Goal: Information Seeking & Learning: Check status

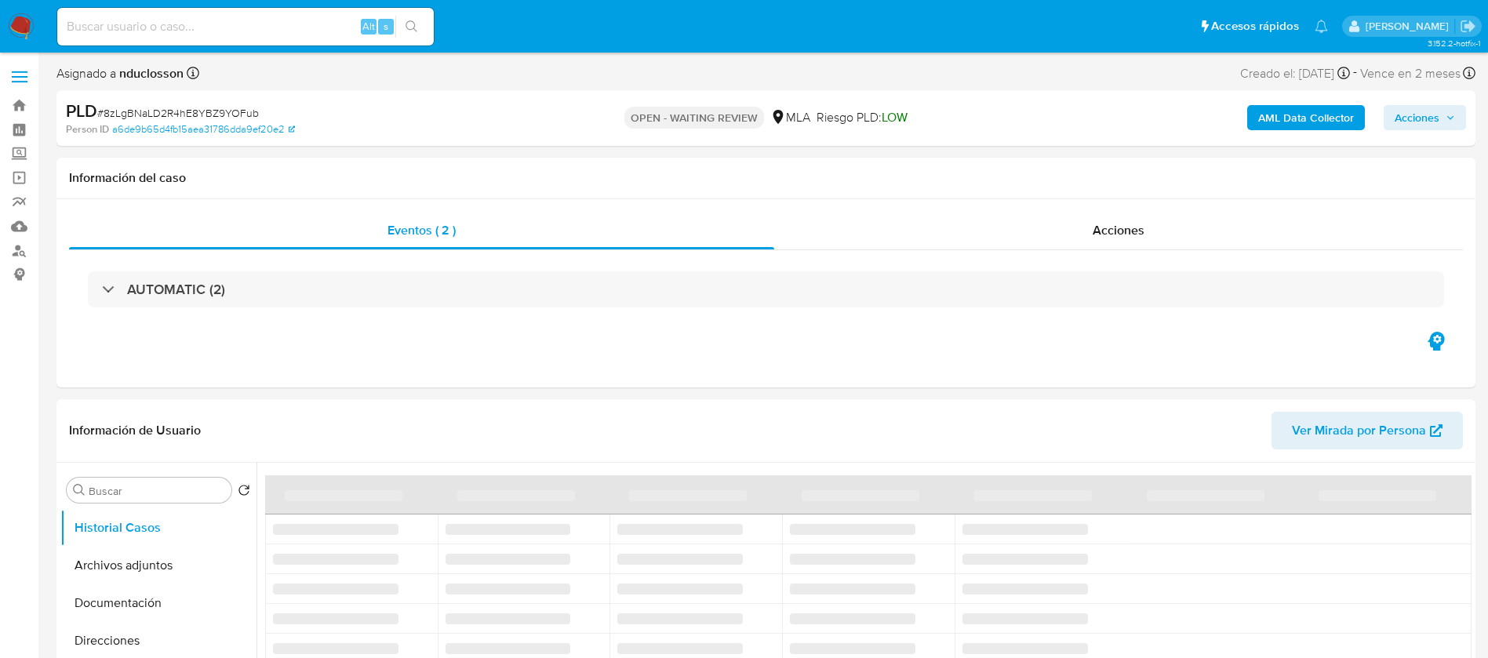
select select "10"
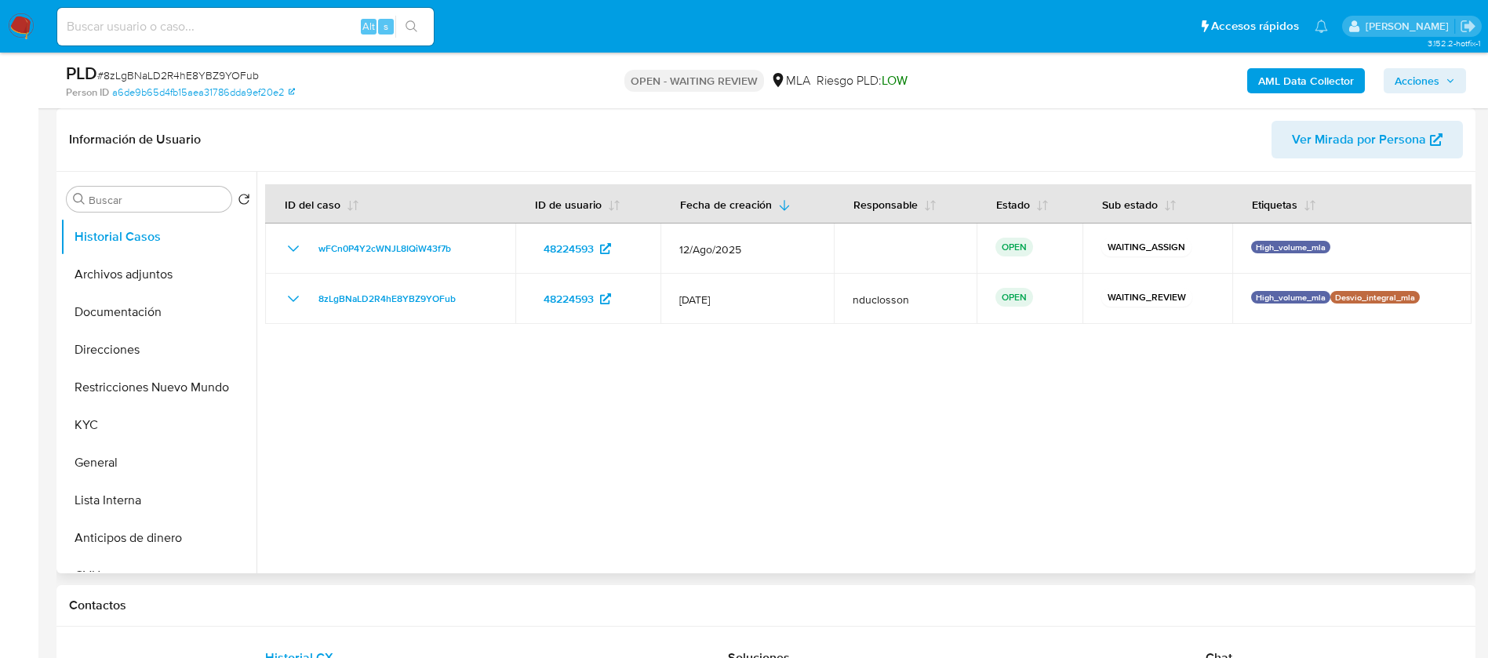
scroll to position [353, 0]
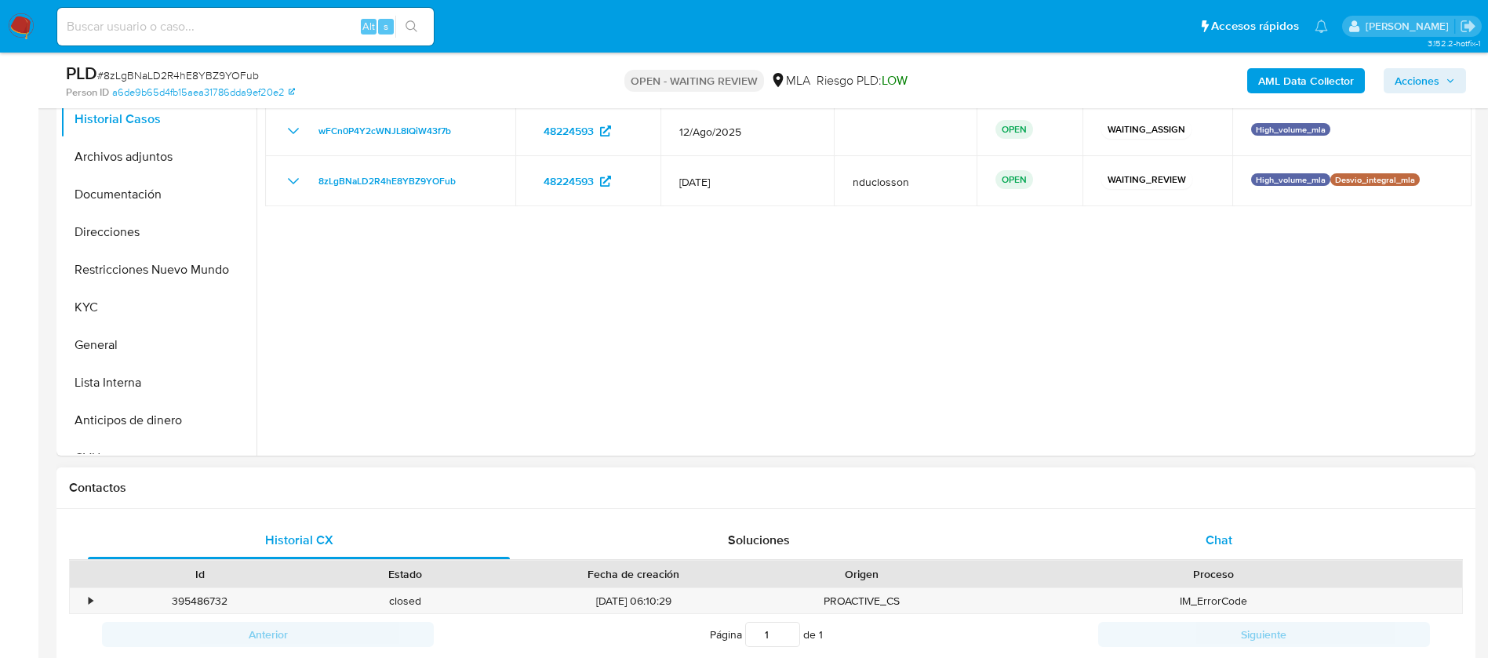
click at [1187, 539] on div "Chat" at bounding box center [1219, 541] width 422 height 38
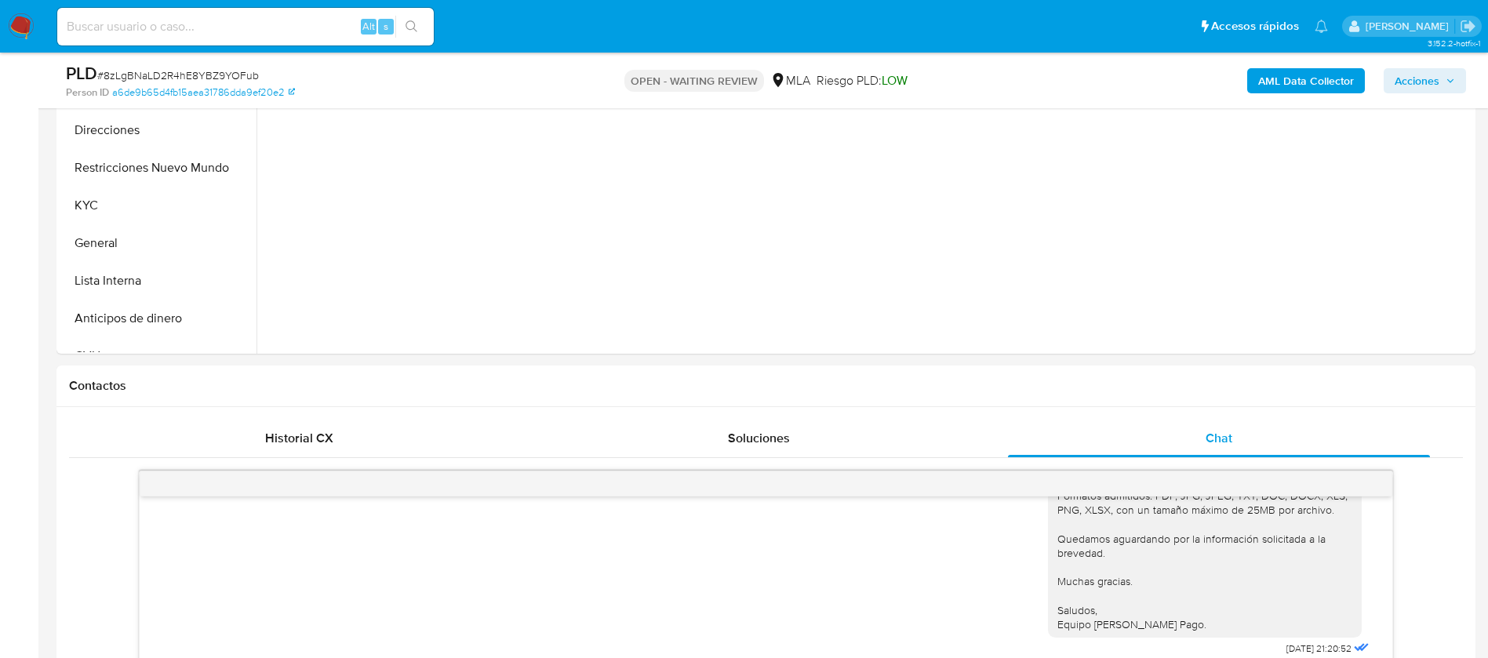
scroll to position [235, 0]
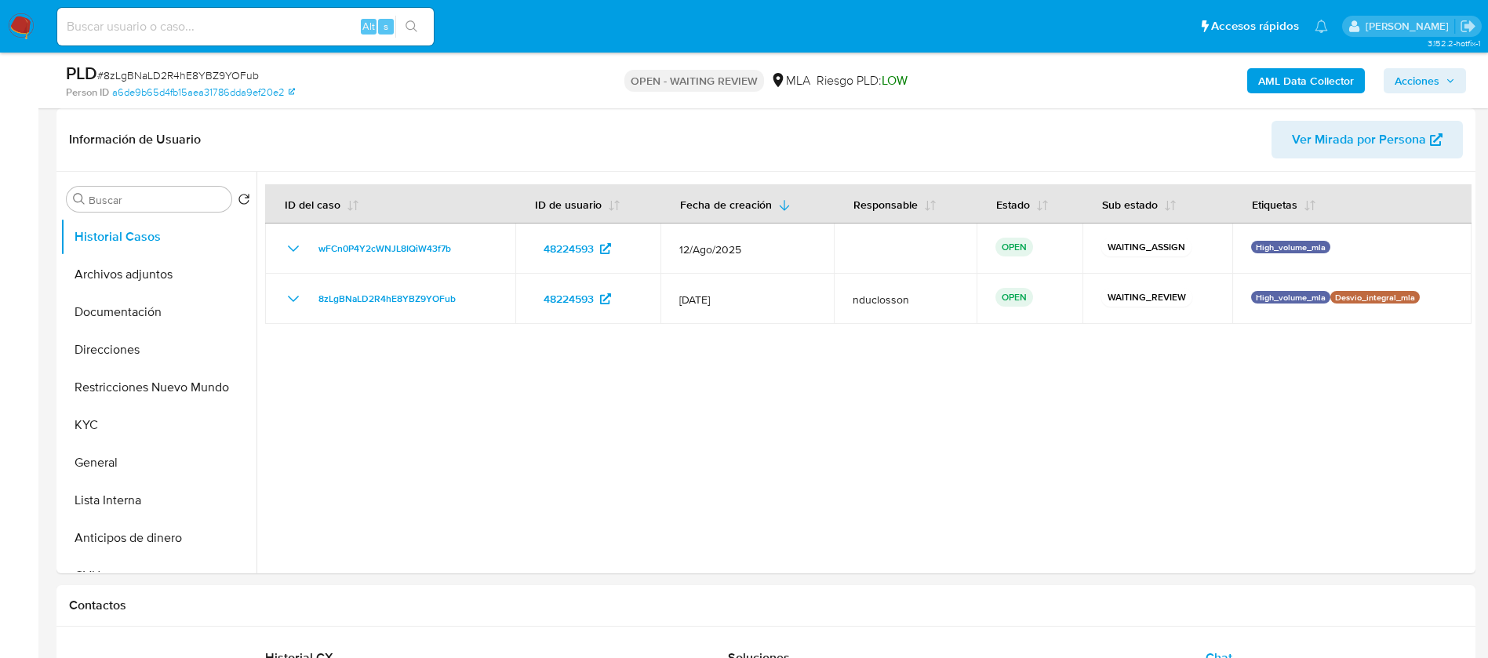
click at [173, 30] on input at bounding box center [245, 26] width 377 height 20
paste input "91vMWH0fMXFZaCercO1nPNwJ"
type input "91vMWH0fMXFZaCercO1nPNwJ"
click at [413, 23] on icon "search-icon" at bounding box center [412, 26] width 13 height 13
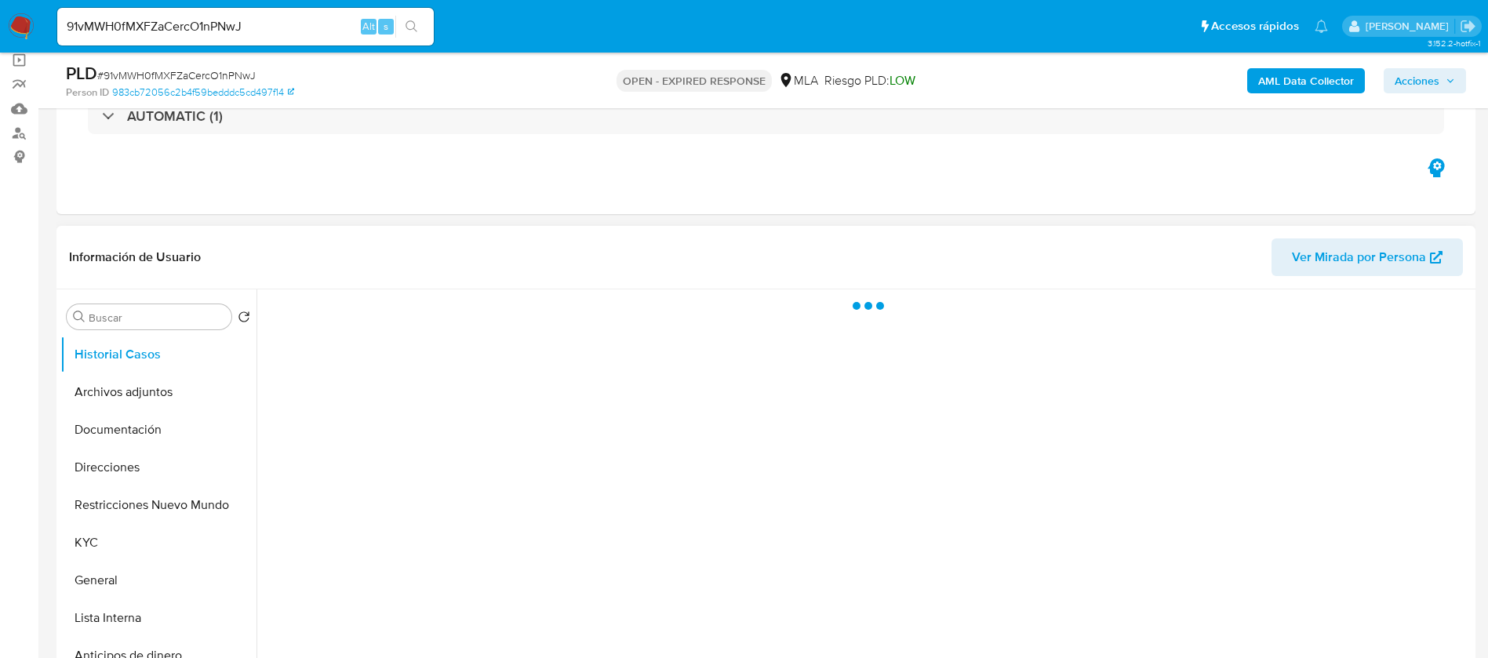
scroll to position [353, 0]
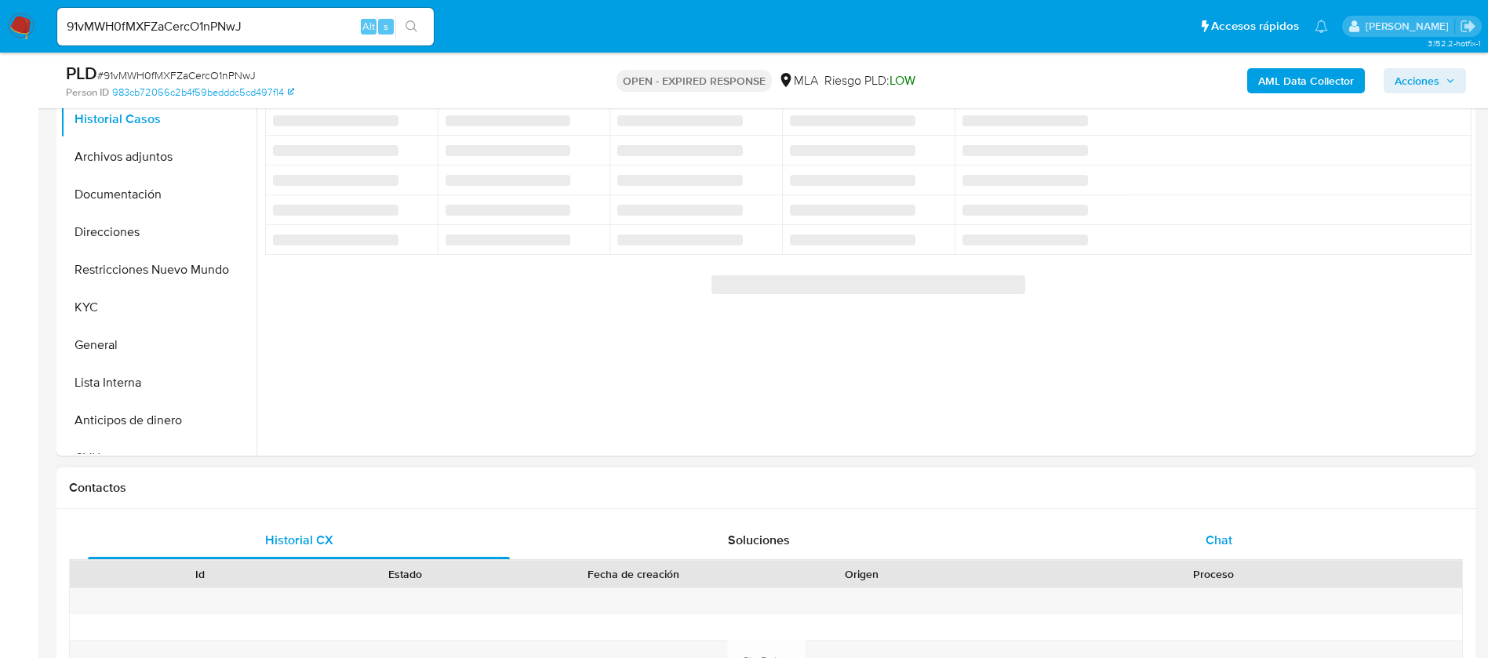
select select "10"
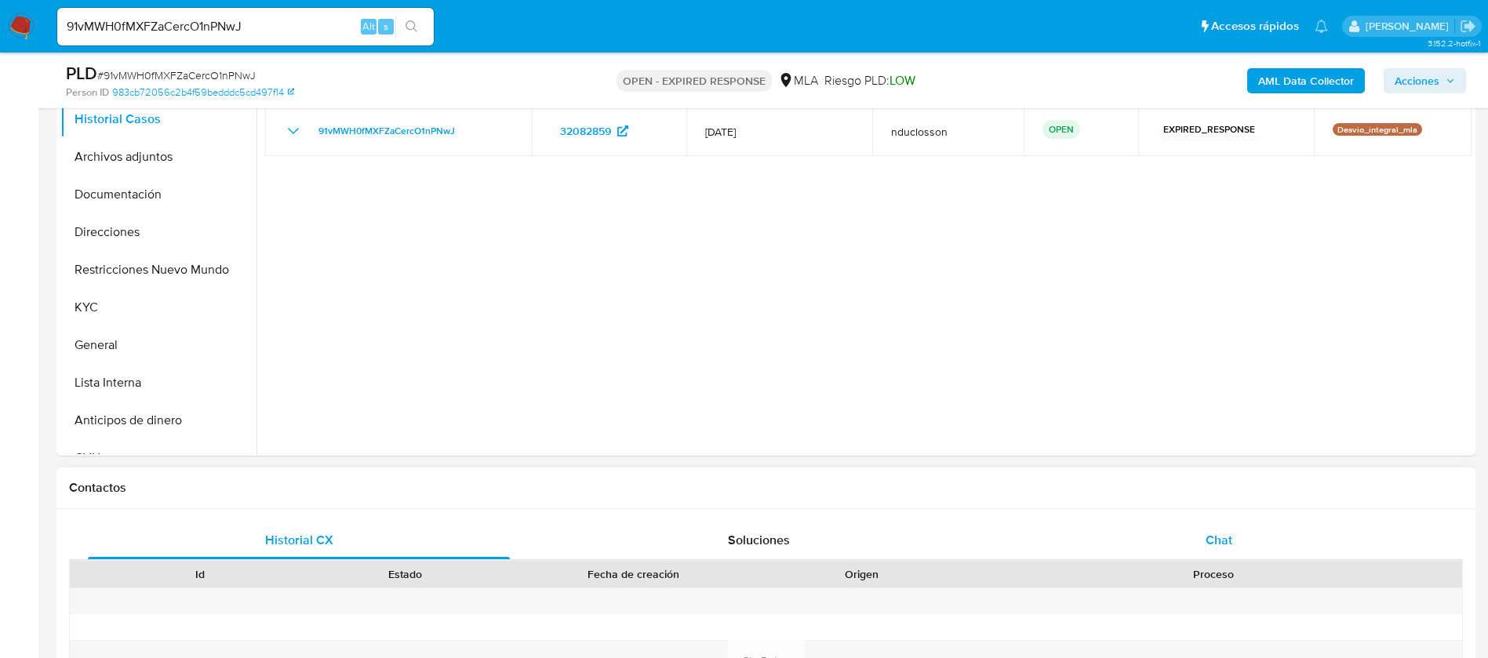
click at [1205, 537] on div "Chat" at bounding box center [1219, 541] width 422 height 38
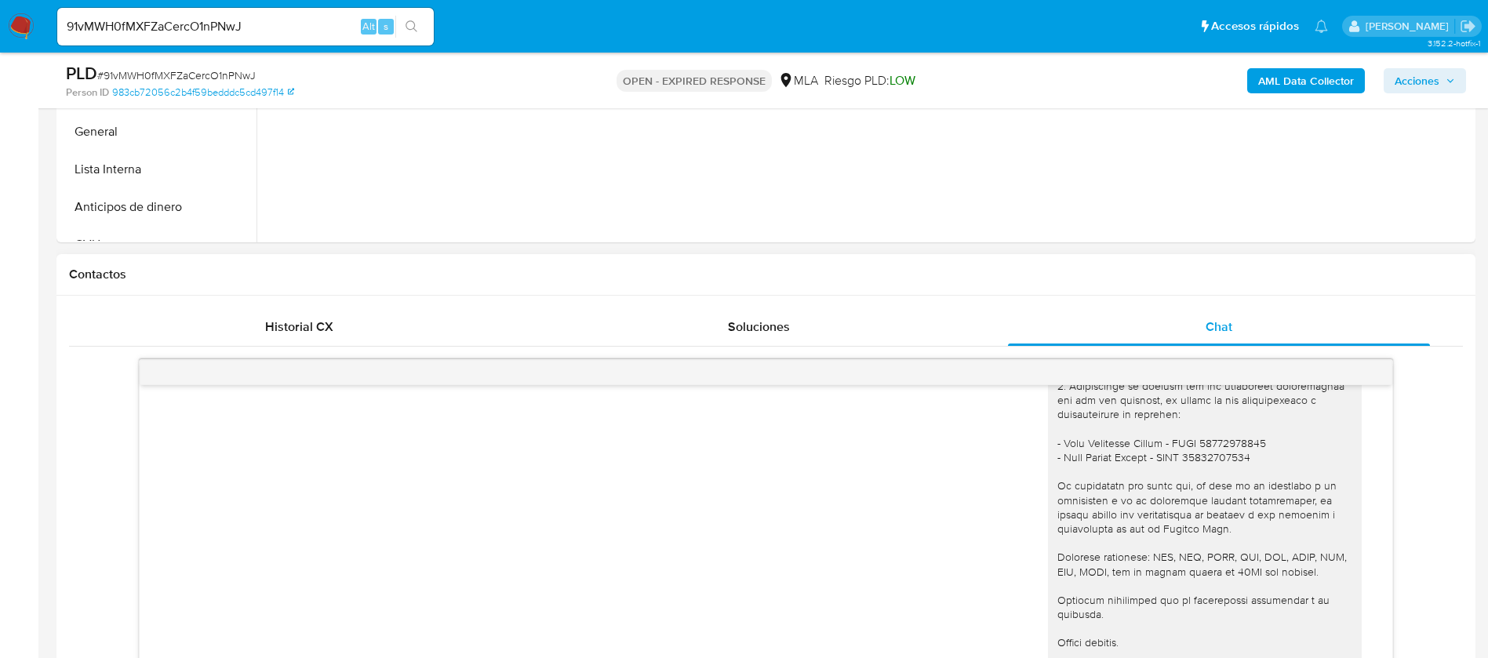
scroll to position [588, 0]
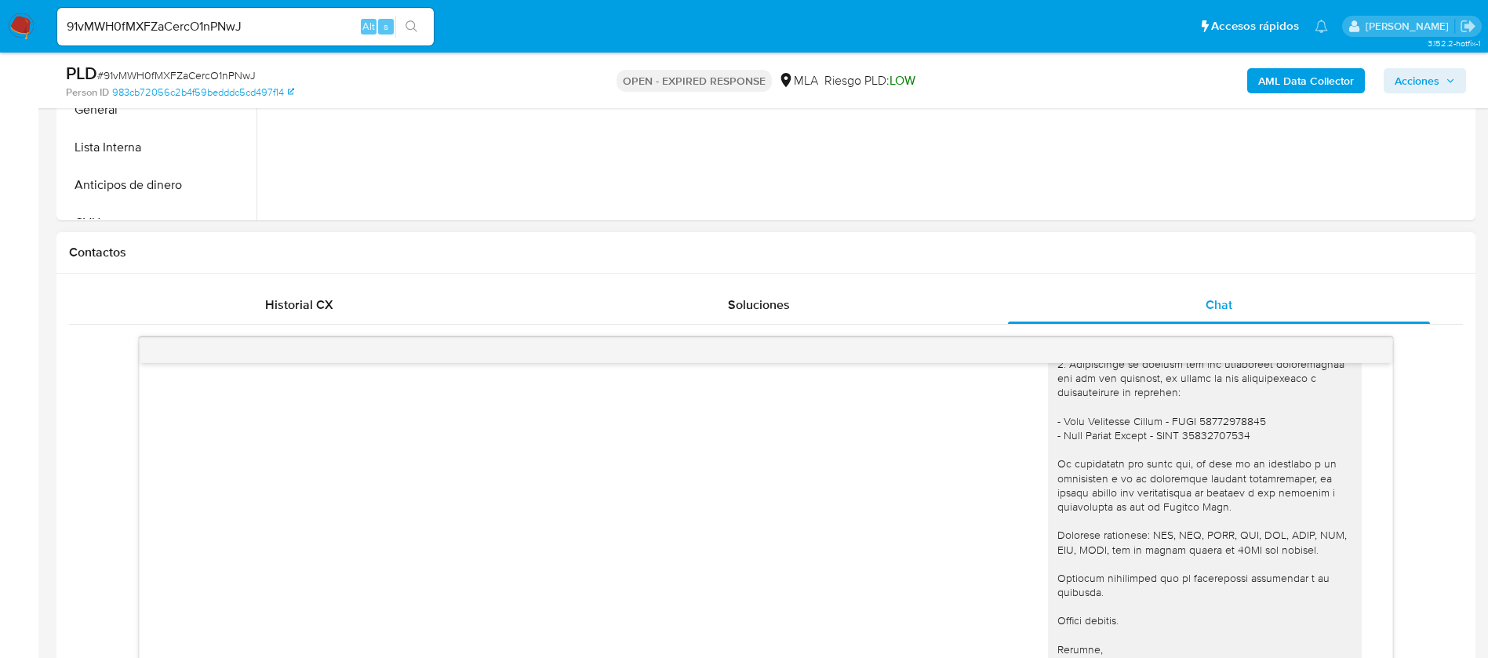
click at [1211, 411] on div at bounding box center [1205, 328] width 295 height 685
click at [1214, 417] on div at bounding box center [1205, 328] width 295 height 685
click at [1218, 417] on div at bounding box center [1205, 328] width 295 height 685
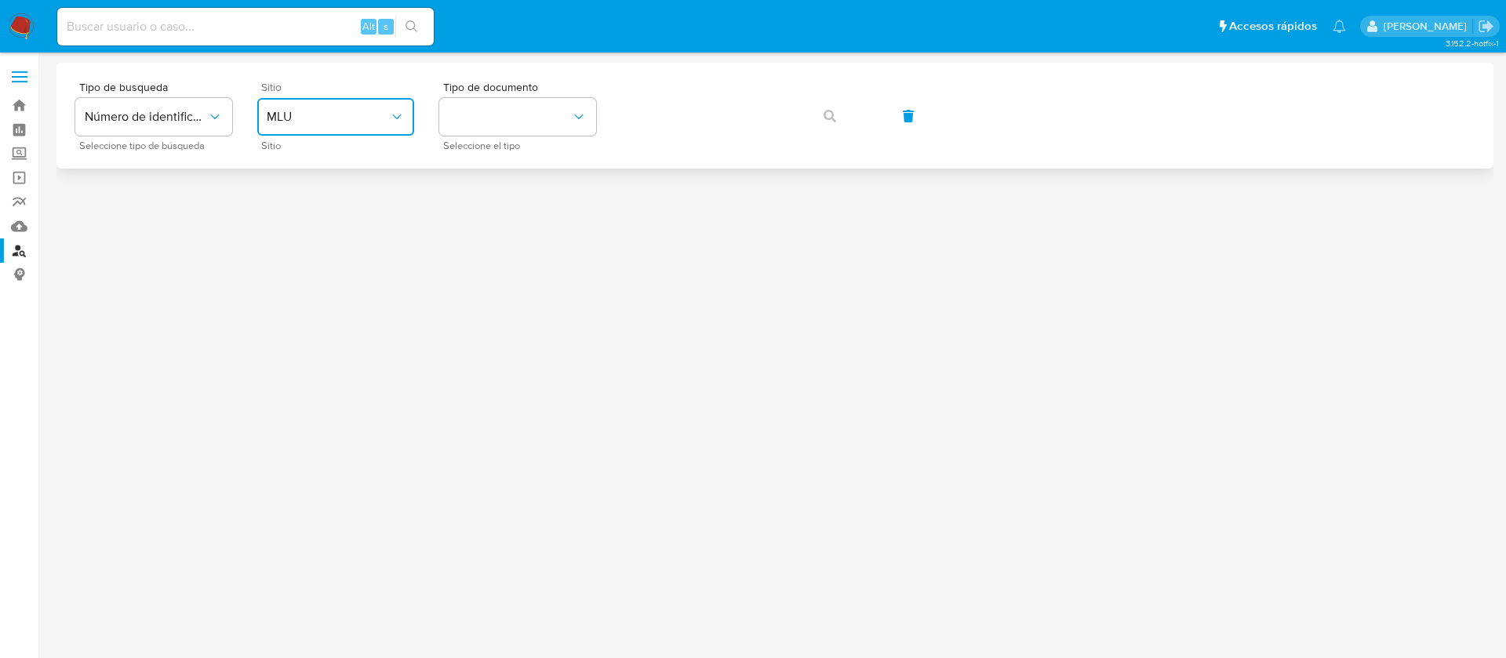
click at [340, 123] on span "MLU" at bounding box center [328, 117] width 122 height 16
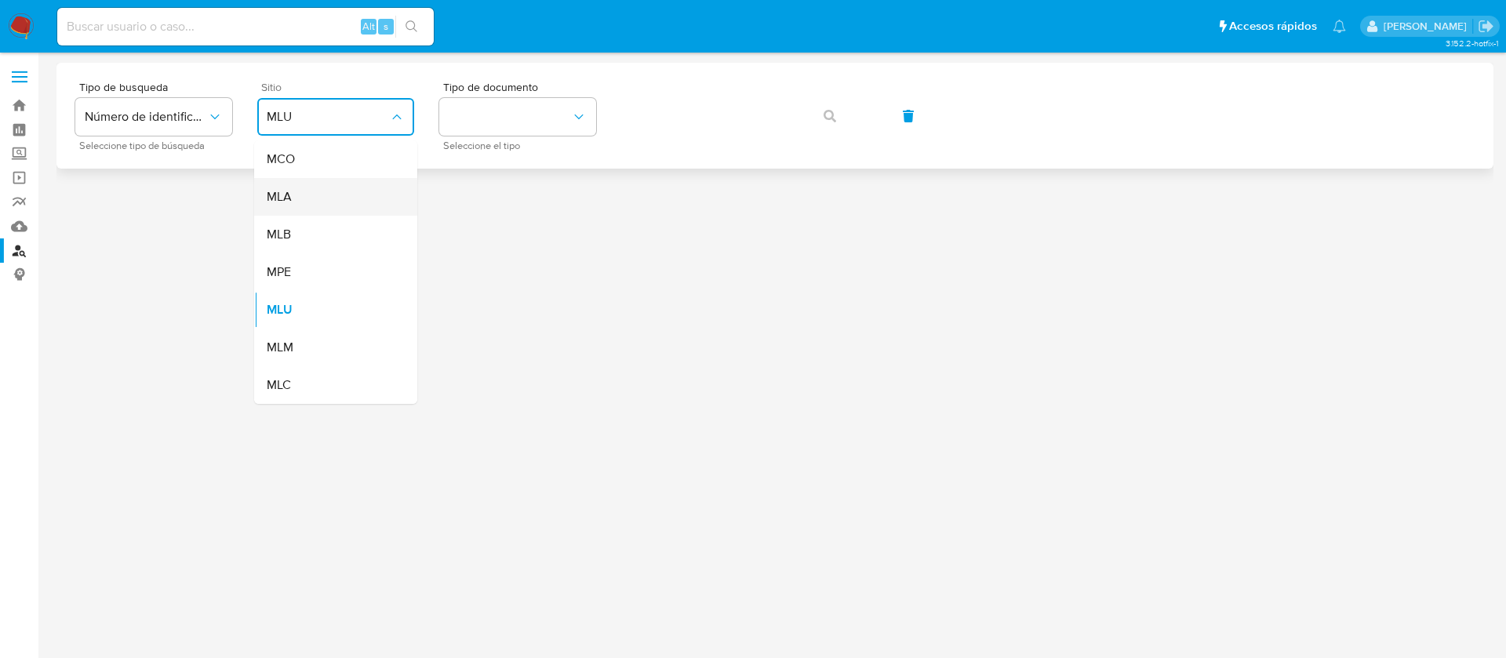
drag, startPoint x: 314, startPoint y: 220, endPoint x: 310, endPoint y: 206, distance: 14.7
click at [310, 206] on ul "MCO MLA MLB MPE MLU MLM MLC" at bounding box center [335, 272] width 163 height 264
click at [310, 206] on div "MLA" at bounding box center [331, 197] width 129 height 38
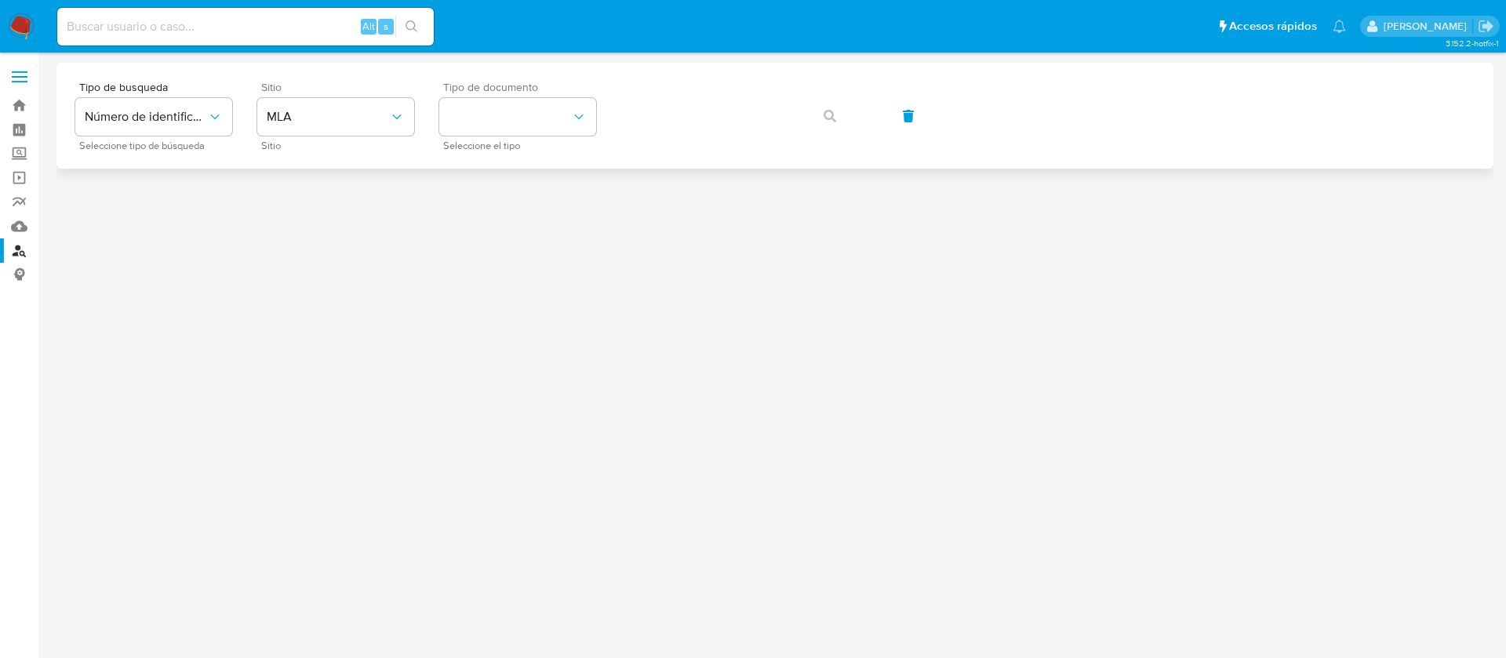
click at [488, 85] on span "Tipo de documento" at bounding box center [521, 87] width 157 height 11
click at [494, 100] on button "identificationType" at bounding box center [517, 117] width 157 height 38
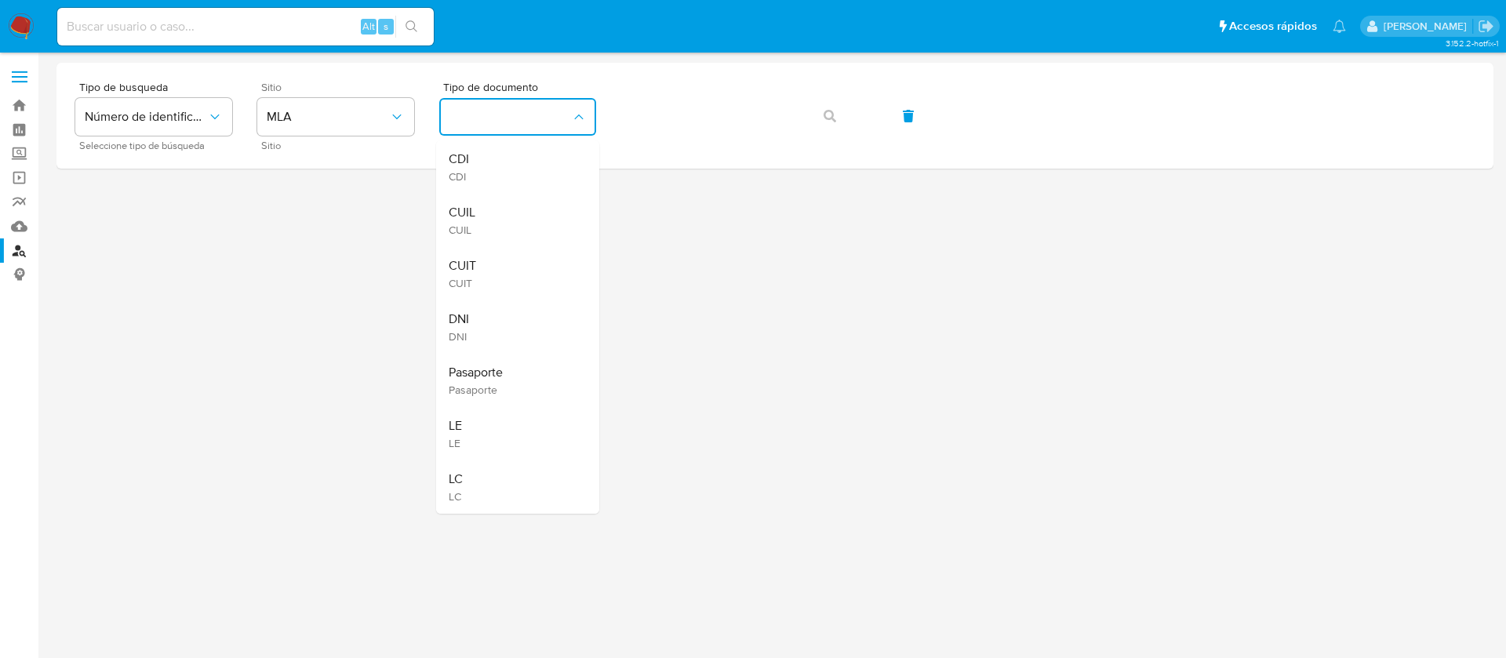
click at [504, 210] on div "CUIL CUIL" at bounding box center [513, 220] width 129 height 53
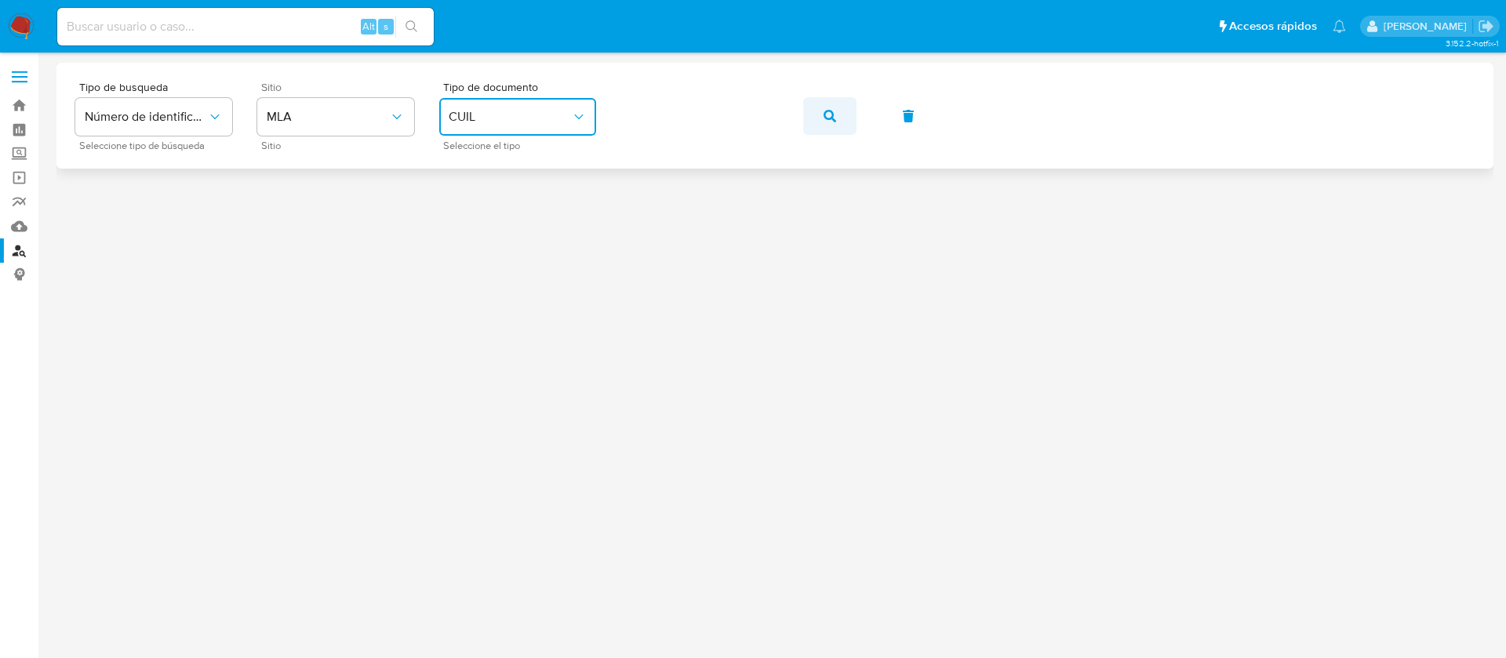
click at [836, 115] on button "button" at bounding box center [829, 116] width 53 height 38
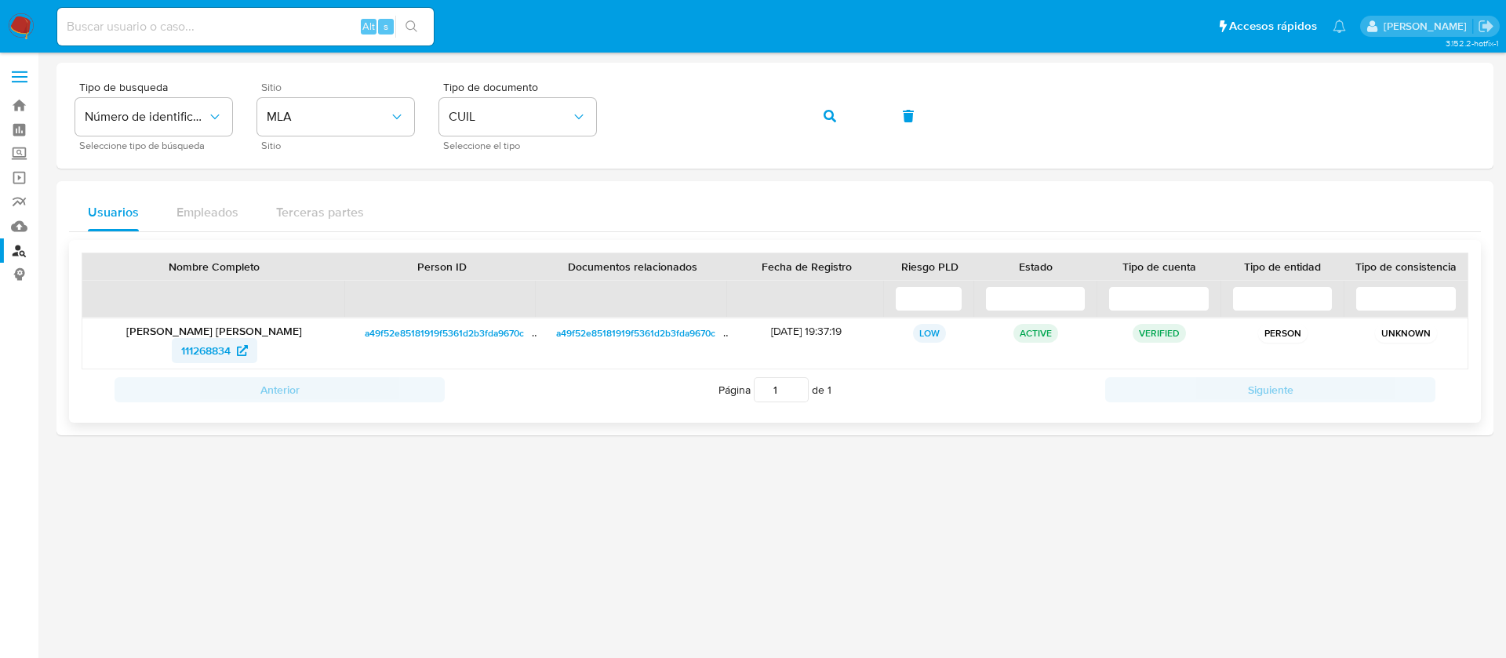
click at [218, 352] on span "111268834" at bounding box center [205, 350] width 49 height 25
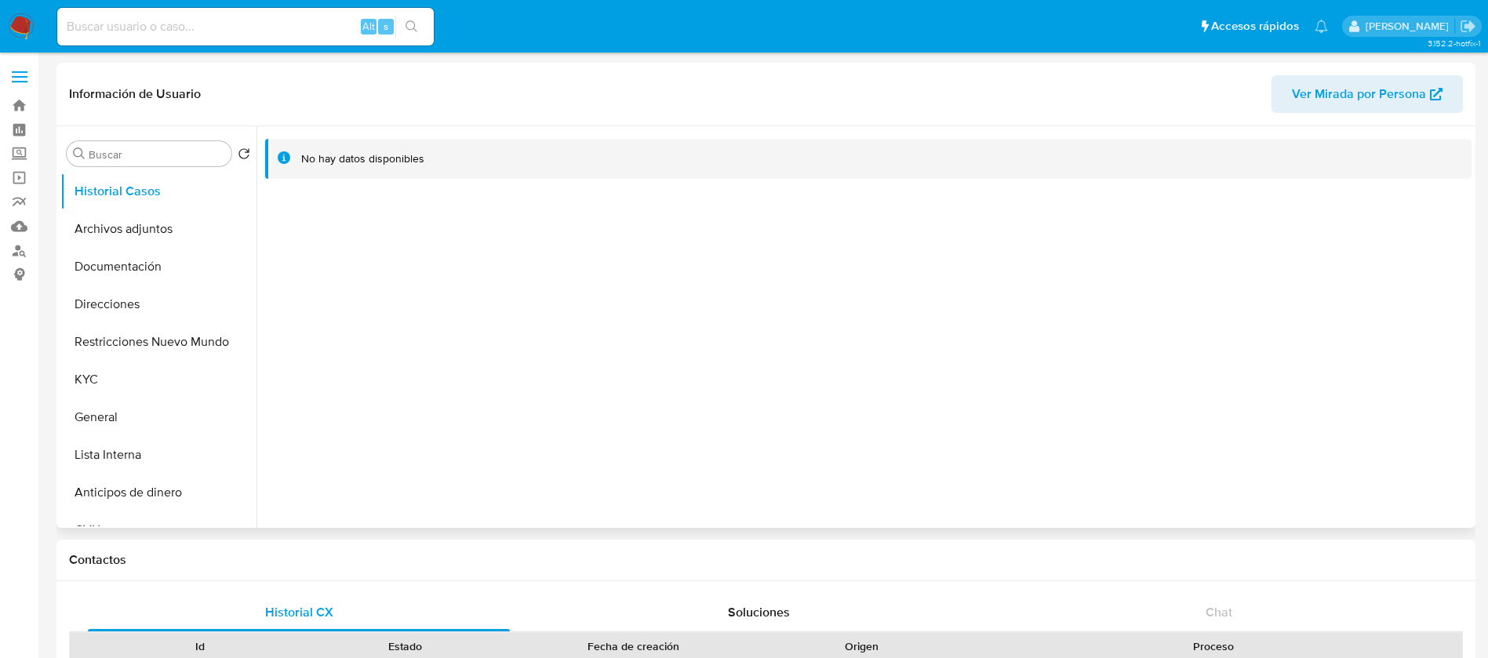
select select "10"
click at [177, 238] on button "Archivos adjuntos" at bounding box center [152, 229] width 184 height 38
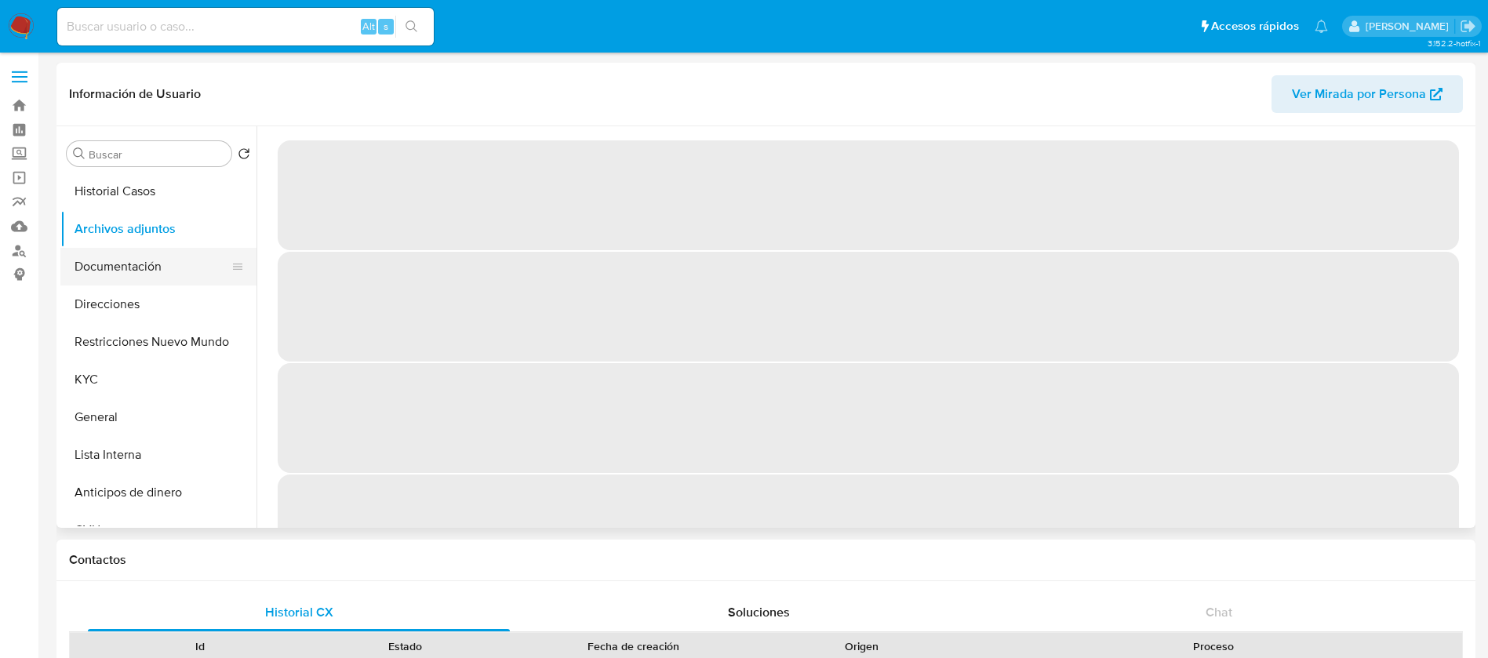
click at [174, 251] on button "Documentación" at bounding box center [152, 267] width 184 height 38
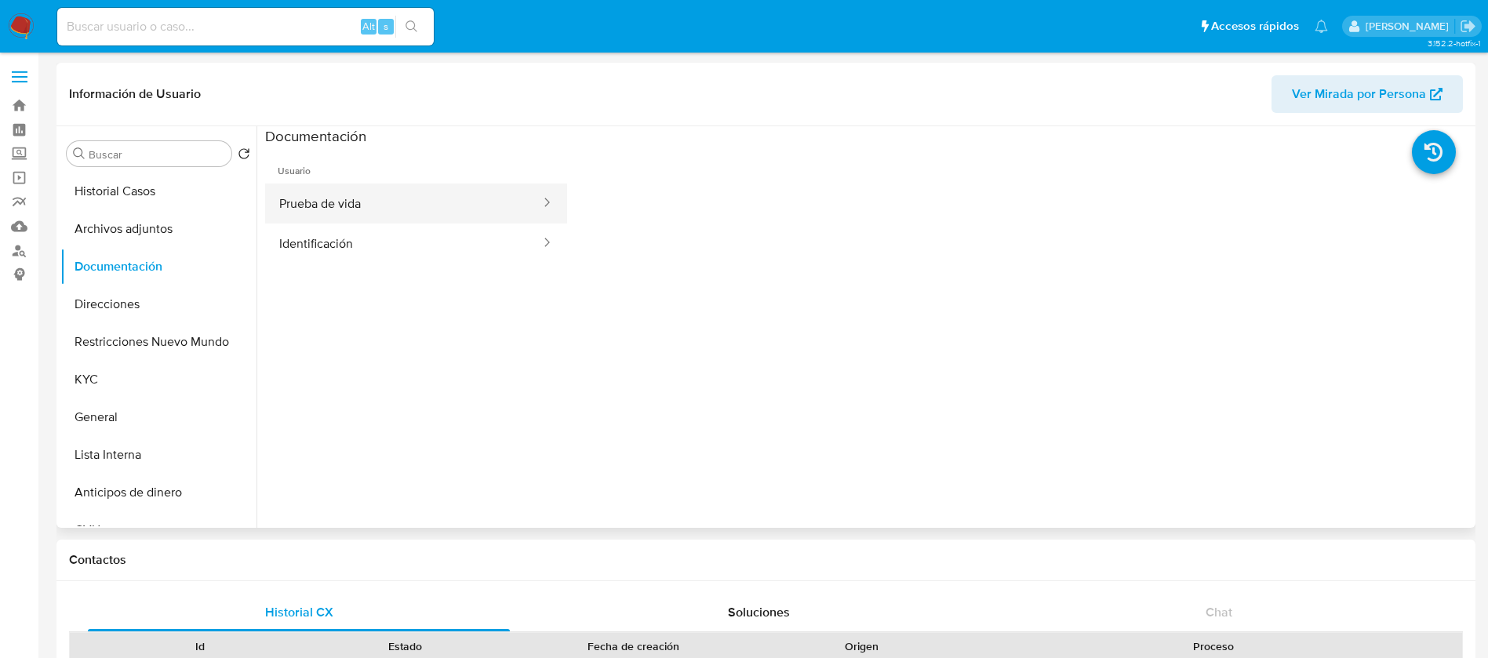
click at [449, 222] on button "Prueba de vida" at bounding box center [403, 204] width 277 height 40
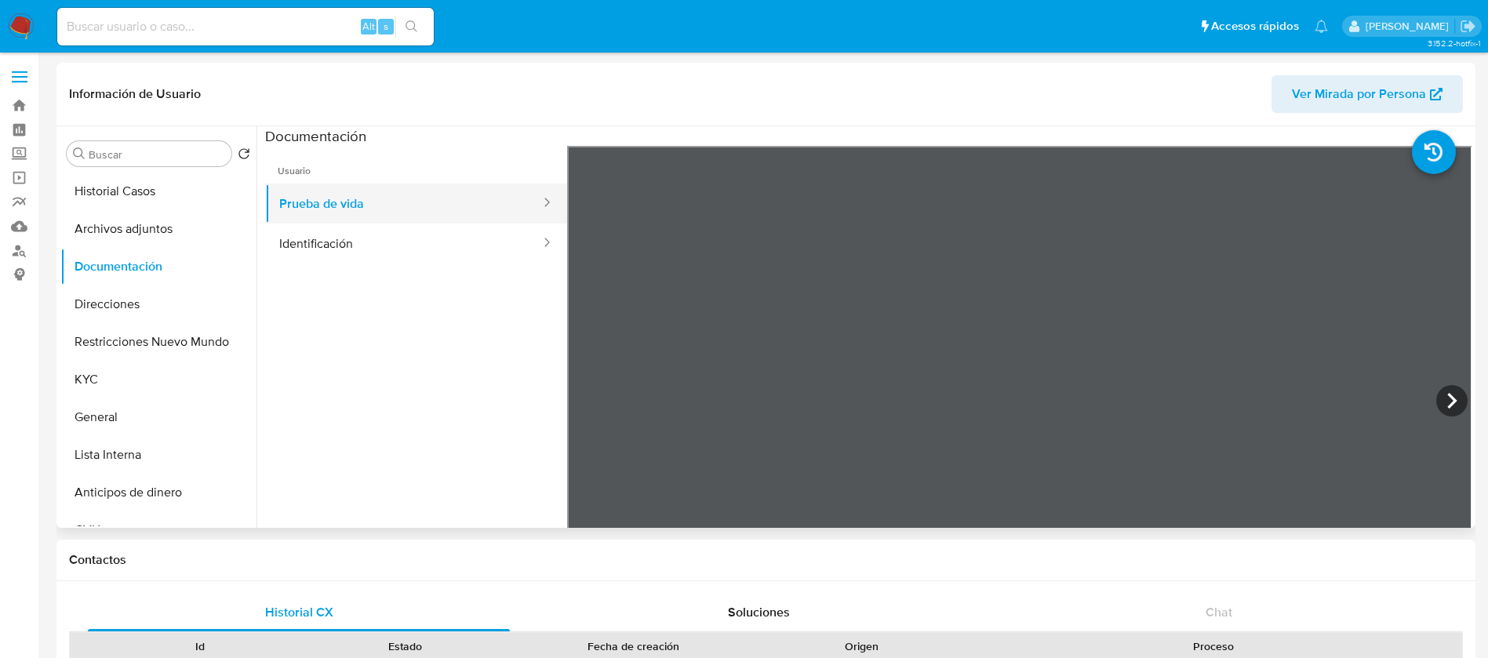
click at [338, 220] on button "Prueba de vida" at bounding box center [403, 204] width 277 height 40
click at [338, 257] on button "Identificación" at bounding box center [403, 244] width 277 height 40
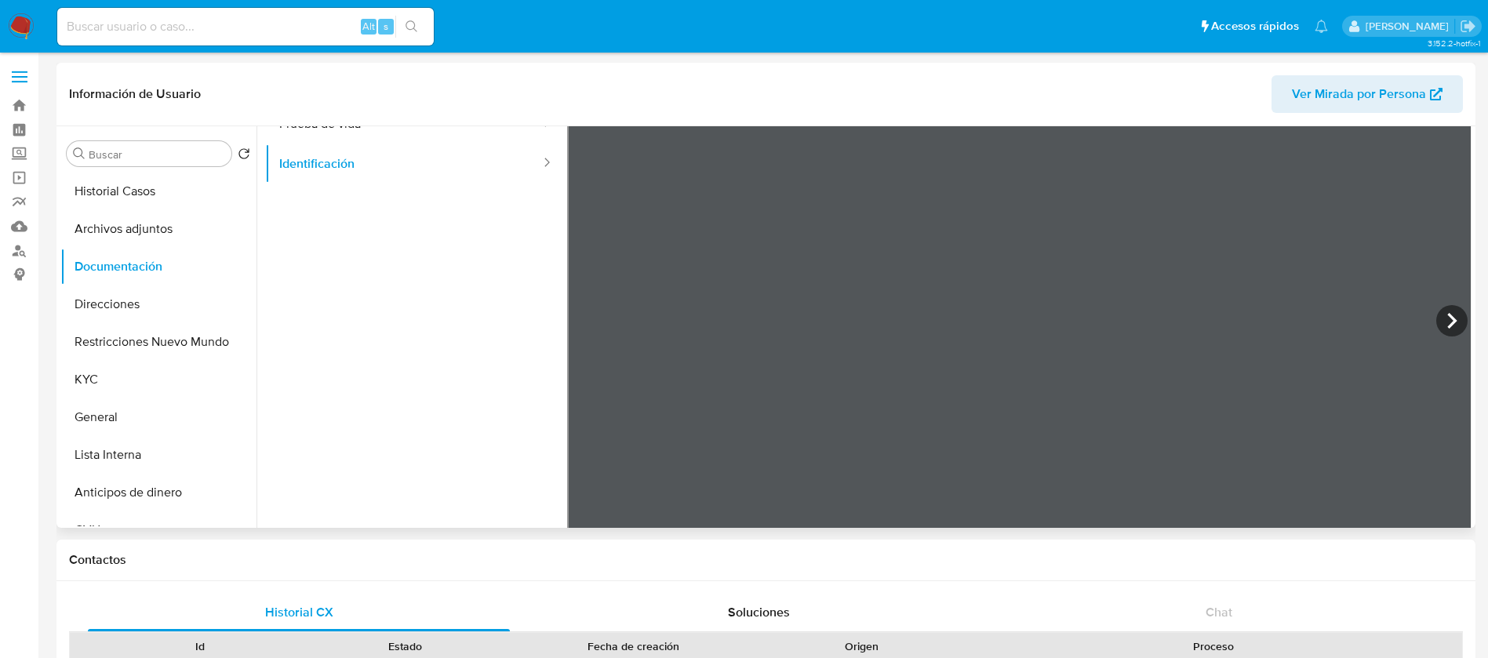
scroll to position [133, 0]
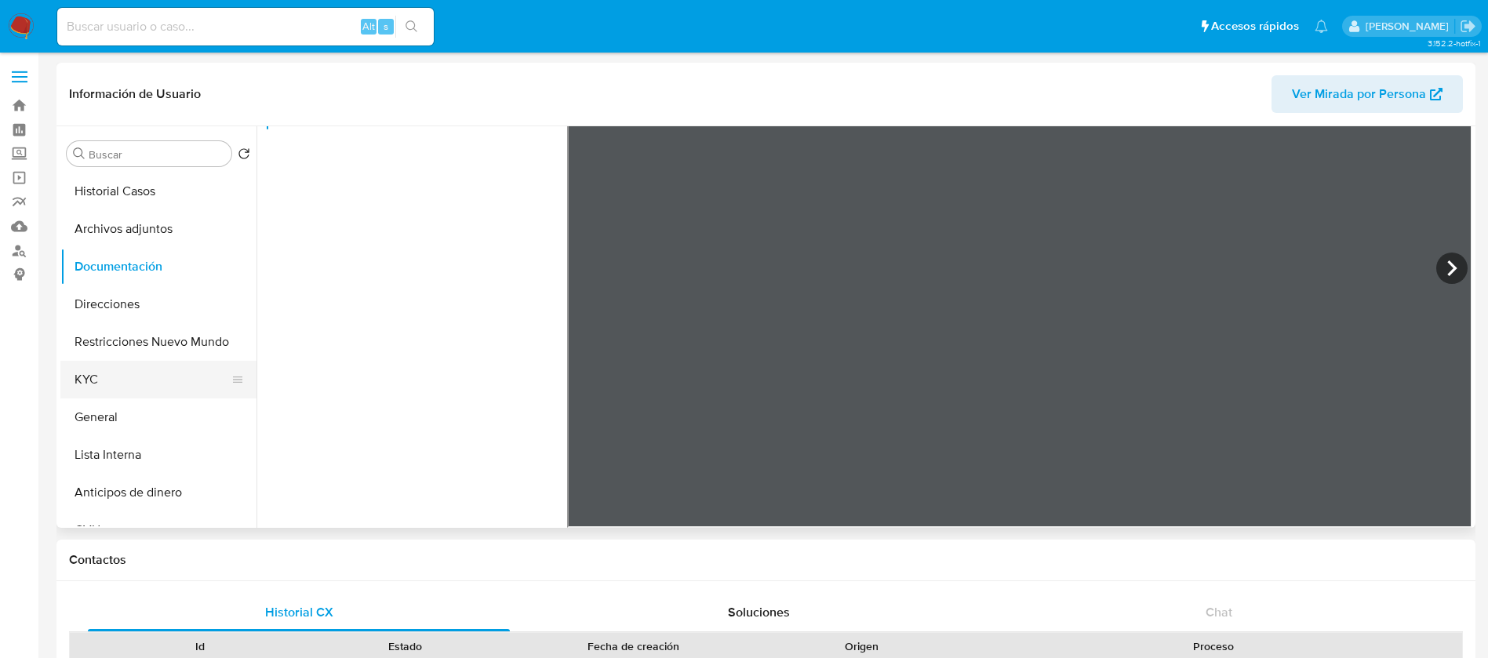
click at [150, 366] on button "KYC" at bounding box center [152, 380] width 184 height 38
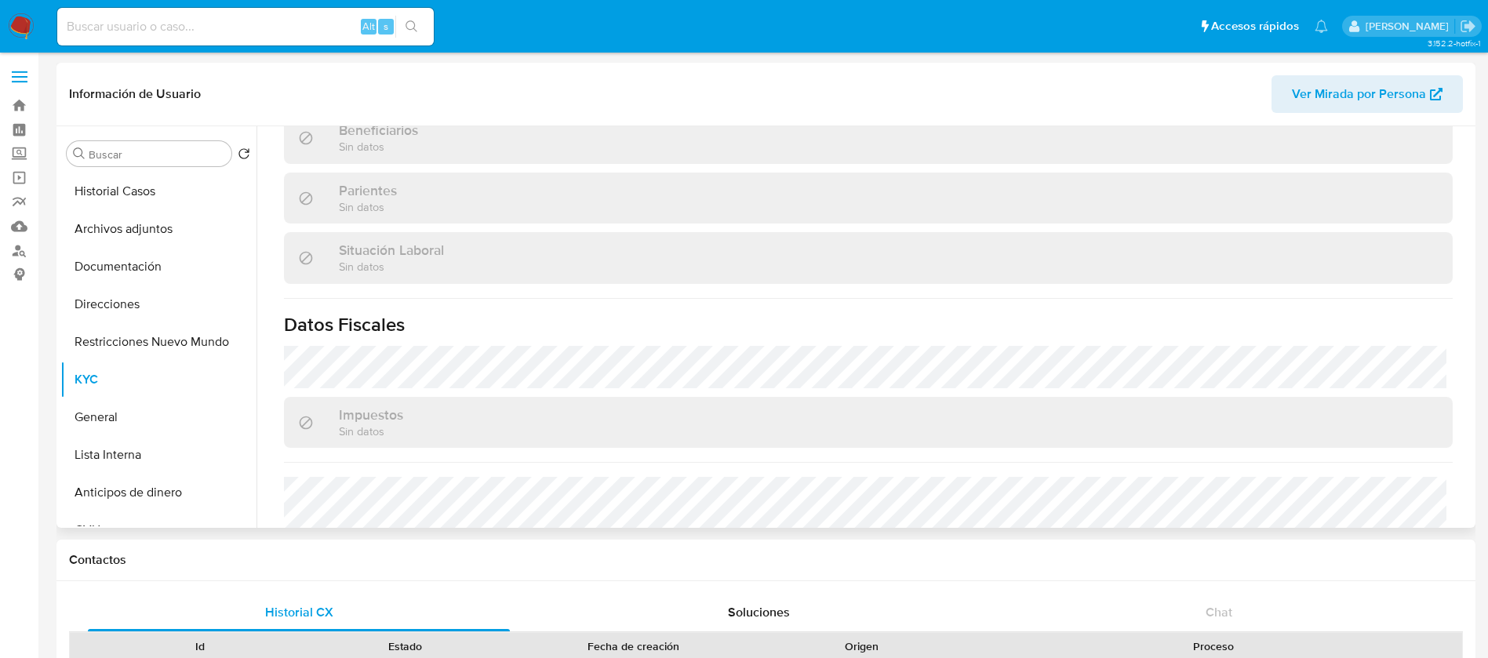
scroll to position [841, 0]
